Goal: Find specific page/section: Find specific page/section

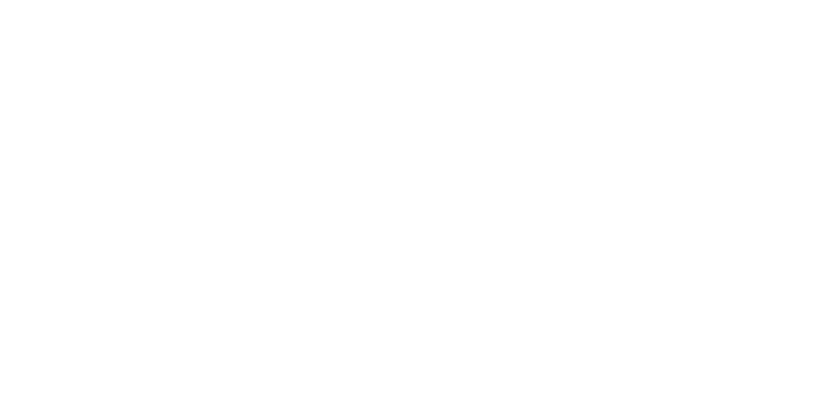
drag, startPoint x: 432, startPoint y: 73, endPoint x: 426, endPoint y: 86, distance: 14.1
